Goal: Task Accomplishment & Management: Use online tool/utility

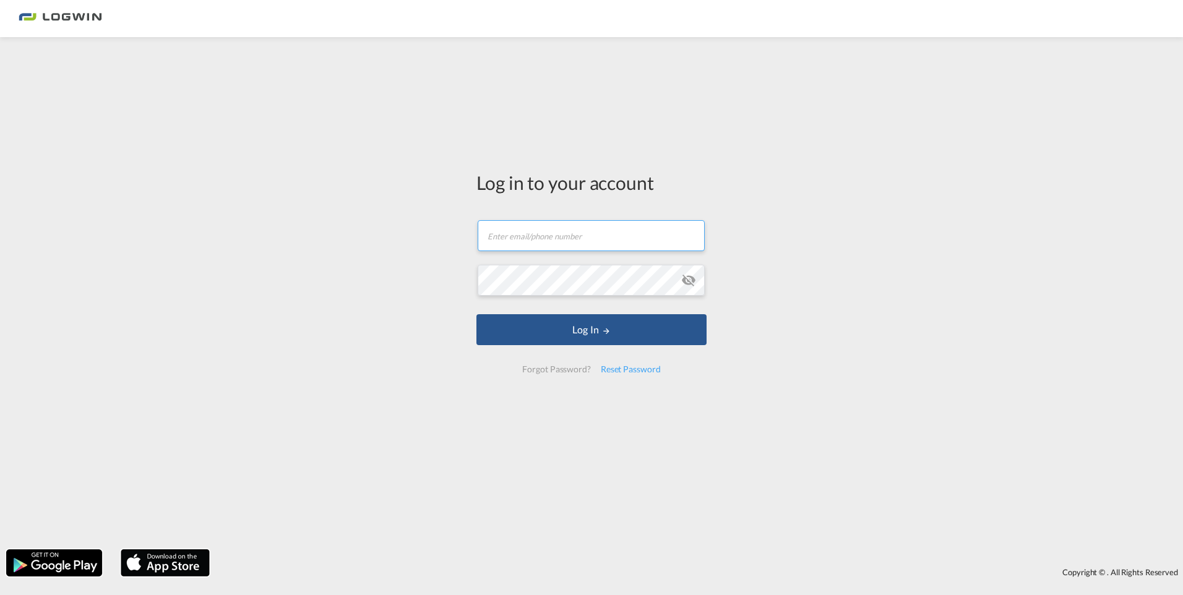
click at [565, 237] on input "text" at bounding box center [591, 235] width 227 height 31
type input "[EMAIL_ADDRESS][DOMAIN_NAME]"
click at [542, 242] on input "text" at bounding box center [591, 235] width 227 height 31
type input "[EMAIL_ADDRESS][DOMAIN_NAME]"
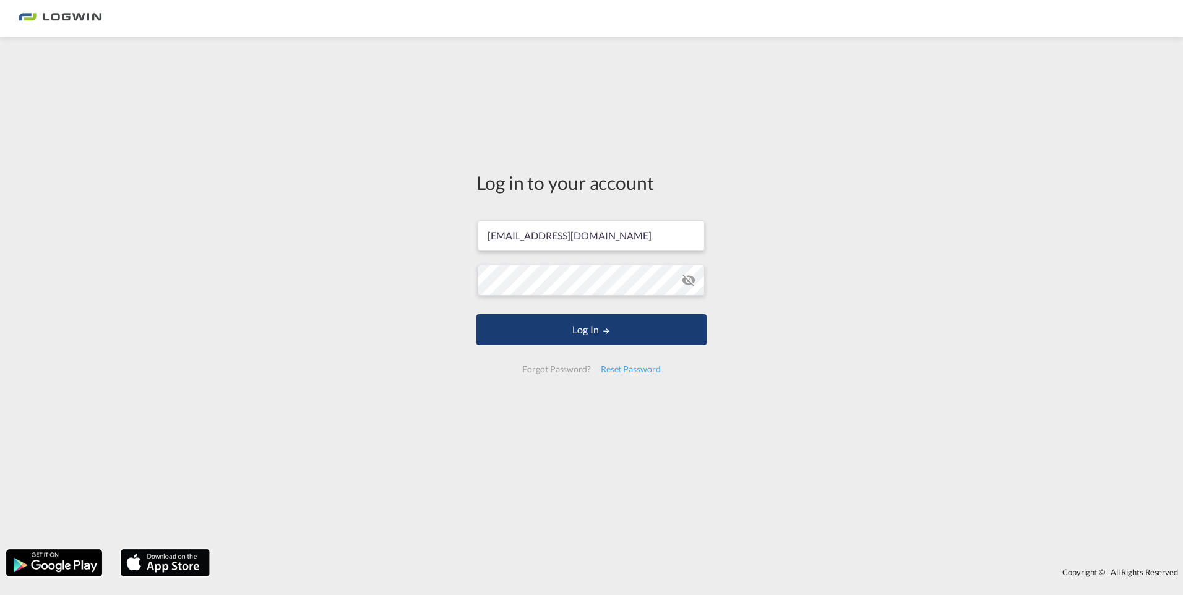
click at [583, 333] on button "Log In" at bounding box center [591, 329] width 230 height 31
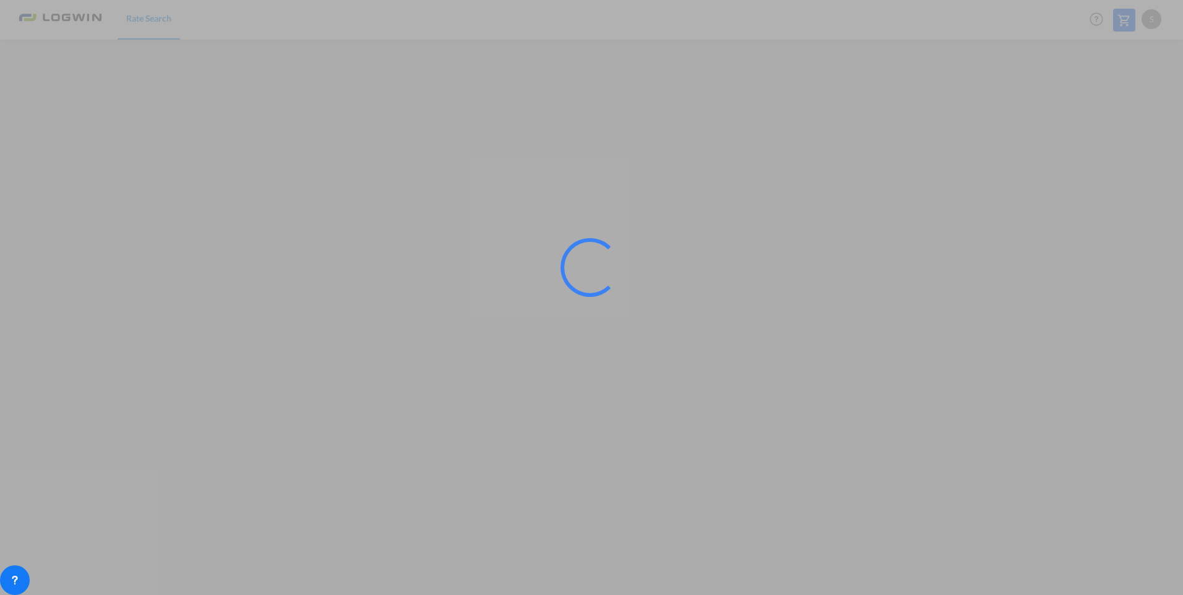
click at [391, 560] on div at bounding box center [591, 297] width 1183 height 595
